Goal: Task Accomplishment & Management: Manage account settings

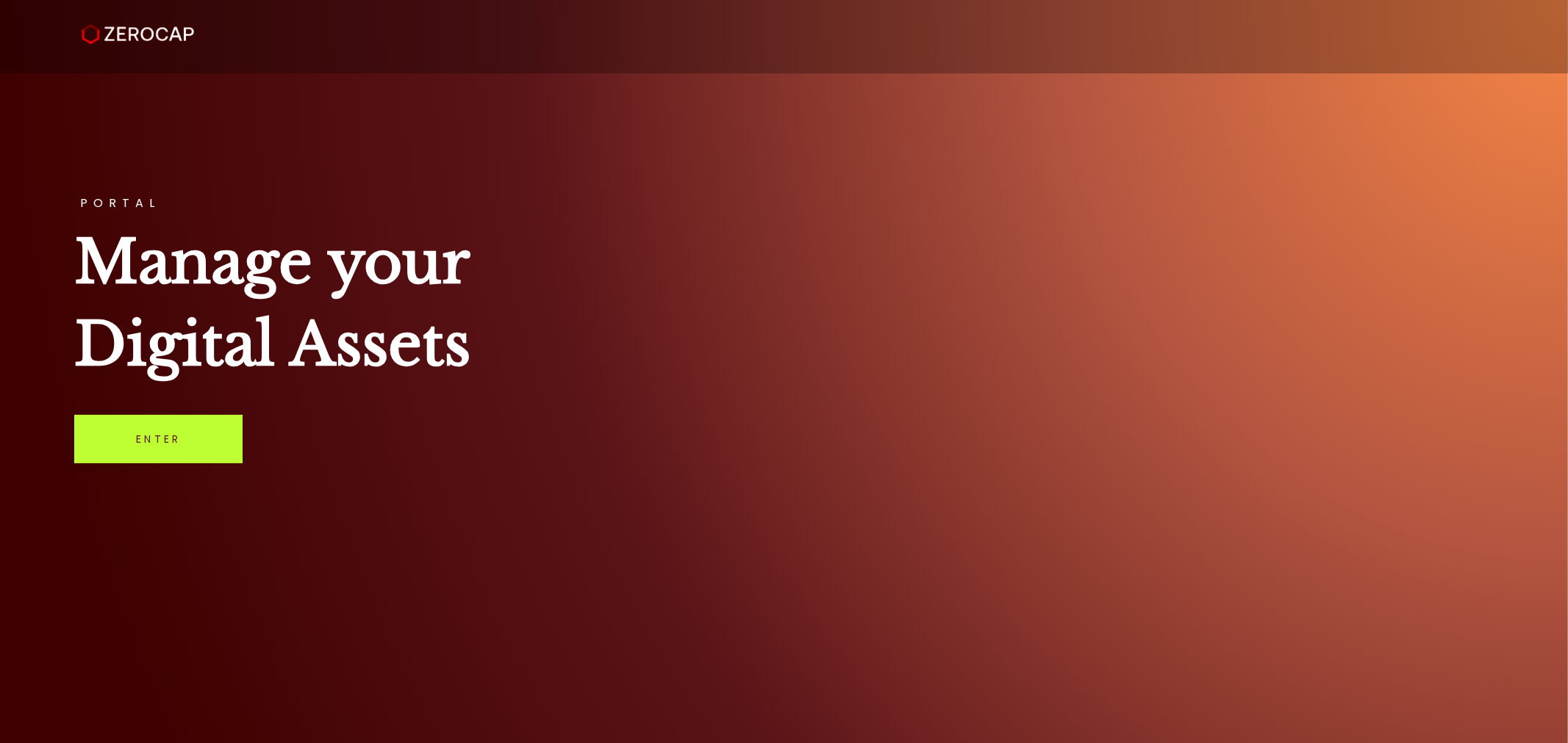
click at [133, 457] on link "Enter" at bounding box center [158, 439] width 168 height 49
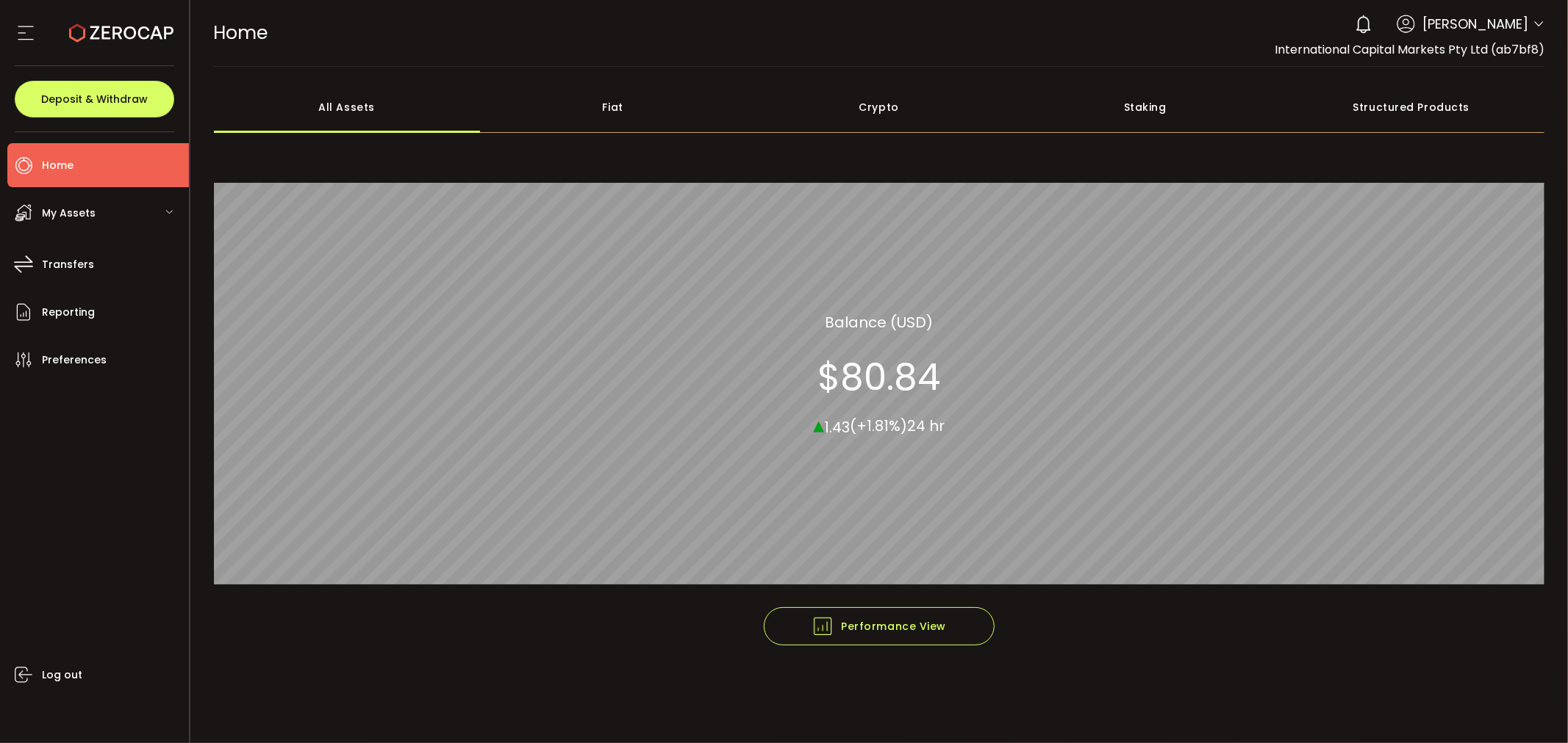
click at [1531, 27] on div "0 Ramel Puri Account International Capital Markets Pty Ltd (ab7bf8) Raw Trading…" at bounding box center [1446, 24] width 197 height 32
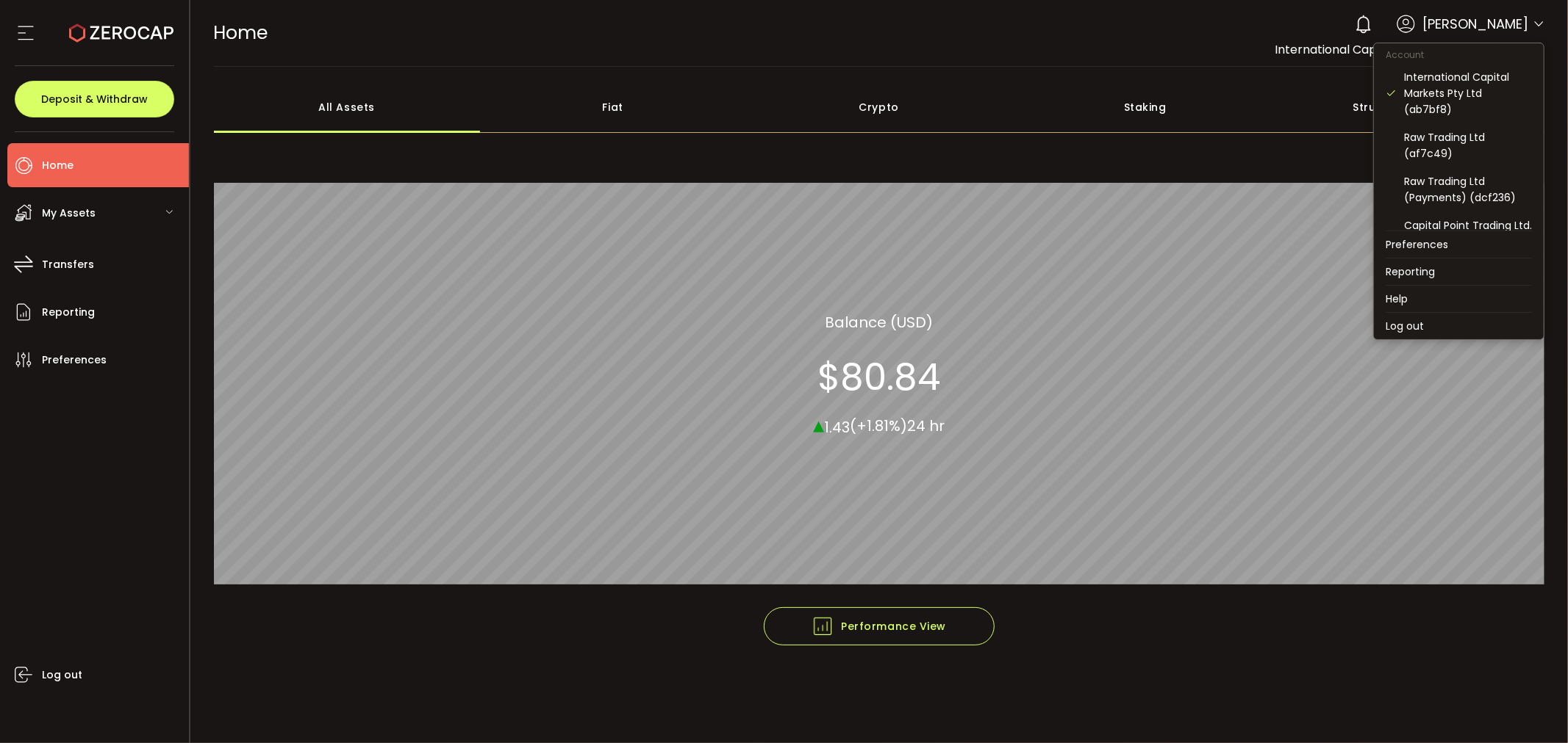
click at [1537, 25] on icon at bounding box center [1538, 24] width 12 height 12
click at [1431, 182] on div "IC Markets DMCC (5161cb)" at bounding box center [1468, 193] width 128 height 32
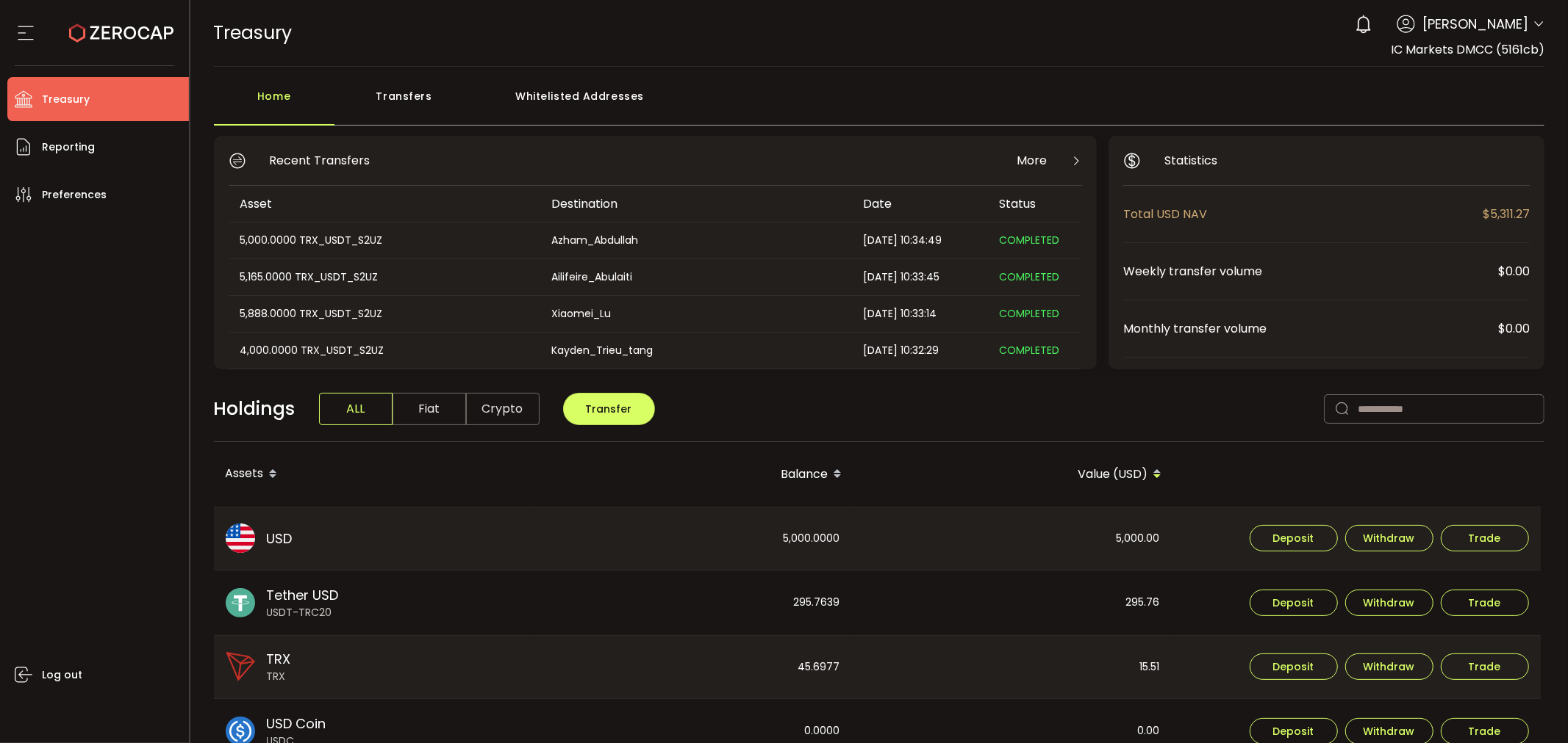
click at [137, 31] on icon at bounding box center [121, 33] width 104 height 104
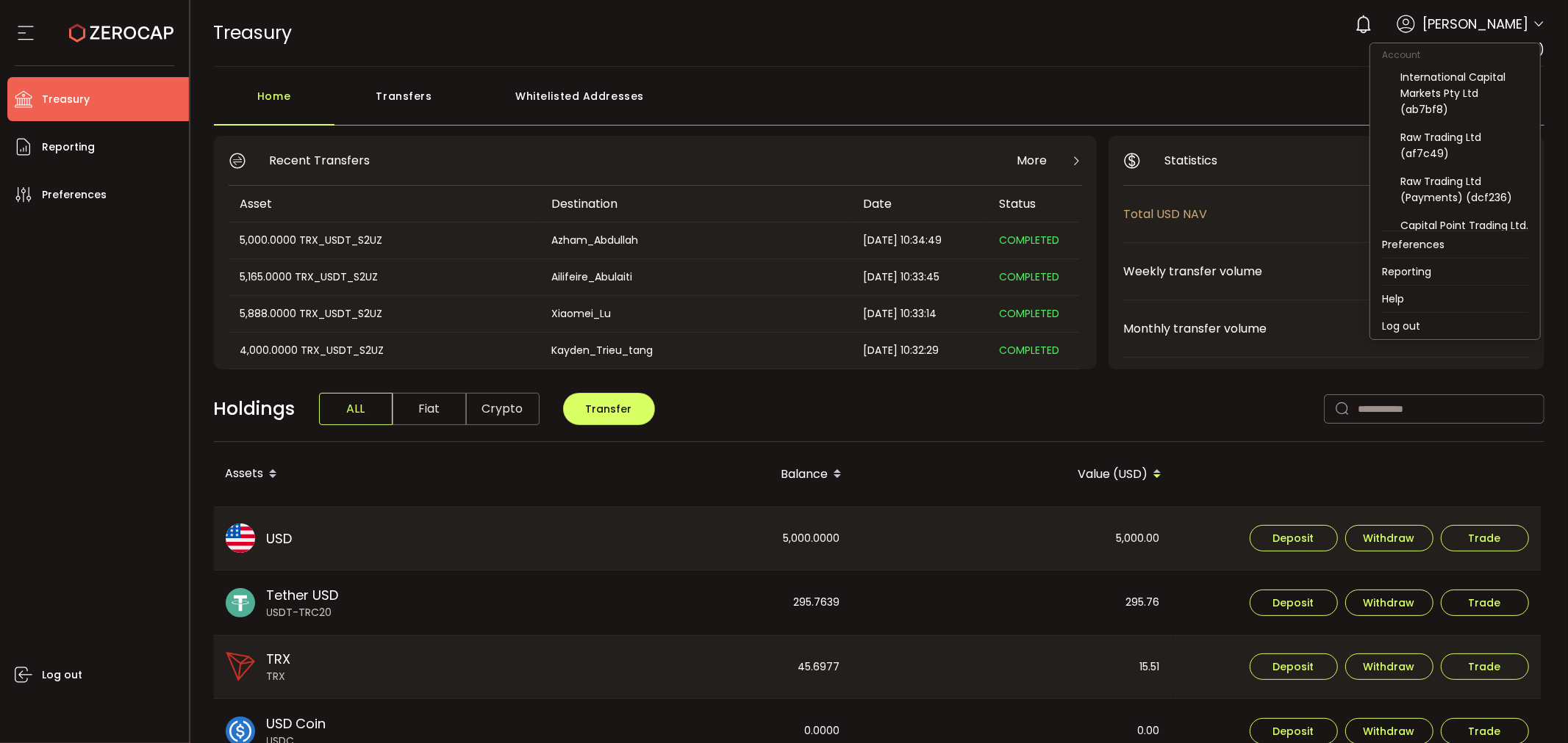
click at [1533, 23] on icon at bounding box center [1538, 24] width 12 height 12
click at [1405, 325] on li "Log out" at bounding box center [1454, 326] width 170 height 27
